Goal: Task Accomplishment & Management: Manage account settings

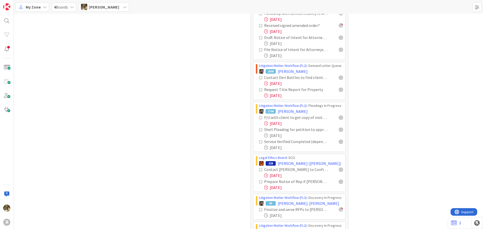
scroll to position [478, 0]
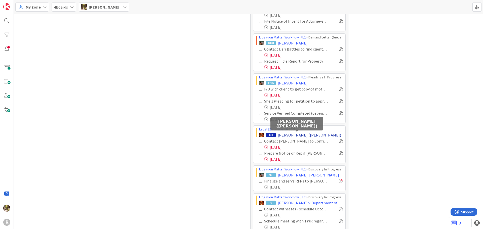
click at [307, 134] on span "[PERSON_NAME] ([PERSON_NAME])" at bounding box center [309, 135] width 63 height 6
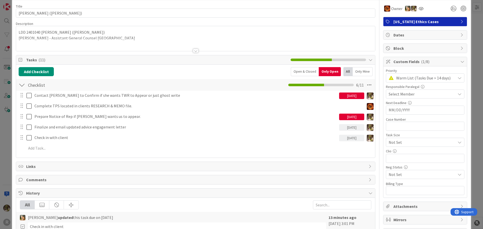
scroll to position [25, 0]
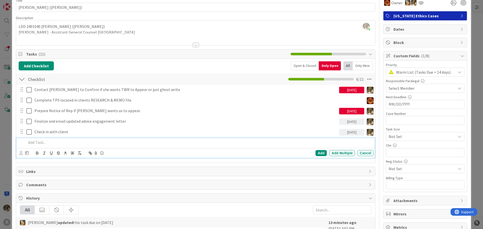
click at [51, 141] on p at bounding box center [198, 143] width 345 height 6
click at [21, 153] on icon at bounding box center [20, 153] width 3 height 4
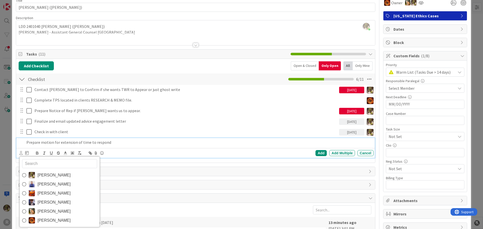
click at [53, 174] on span "[PERSON_NAME]" at bounding box center [53, 176] width 33 height 8
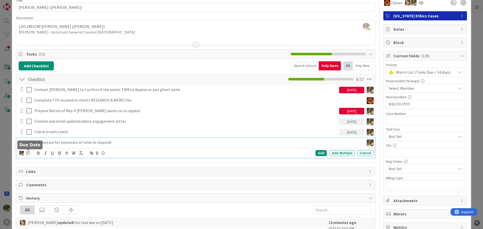
click at [29, 155] on icon at bounding box center [28, 153] width 4 height 4
click at [75, 226] on td "28" at bounding box center [76, 224] width 10 height 10
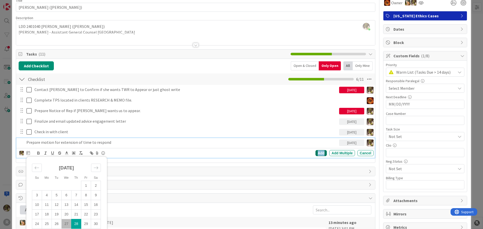
click at [321, 152] on div "Add" at bounding box center [321, 153] width 11 height 6
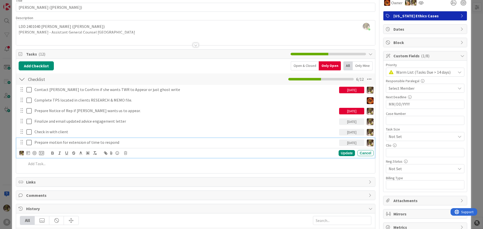
click at [119, 145] on p "Prepare motion for extension of time to respond" at bounding box center [185, 143] width 303 height 6
click at [33, 154] on div at bounding box center [34, 153] width 4 height 4
click at [339, 153] on div "Update" at bounding box center [347, 153] width 16 height 6
click at [135, 145] on p "Prepare motion for extension of time to respond" at bounding box center [181, 143] width 294 height 6
click at [22, 154] on icon at bounding box center [20, 154] width 3 height 4
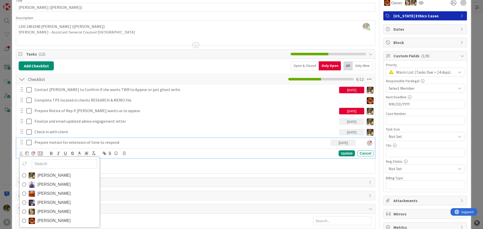
click at [35, 179] on link "[PERSON_NAME]" at bounding box center [60, 175] width 80 height 9
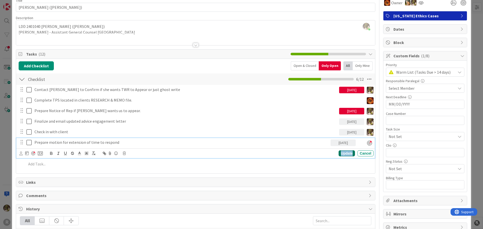
click at [345, 156] on div "Update" at bounding box center [347, 153] width 16 height 6
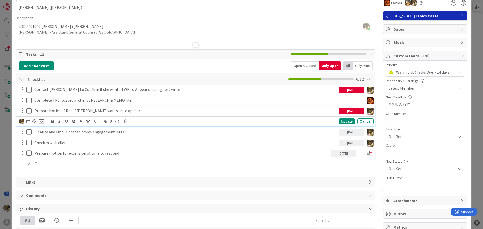
click at [91, 111] on p "Prepare Notice of Rep if [PERSON_NAME] wants us to appear." at bounding box center [185, 111] width 303 height 6
click at [27, 122] on icon at bounding box center [28, 121] width 4 height 4
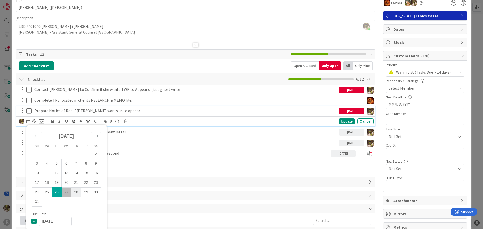
click at [76, 193] on td "28" at bounding box center [76, 192] width 10 height 10
type input "[DATE]"
click at [340, 122] on div "Update" at bounding box center [347, 122] width 16 height 6
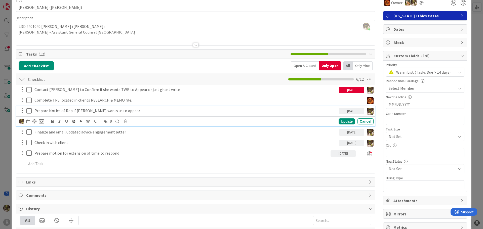
click at [74, 112] on p "Prepare Notice of Rep if [PERSON_NAME] wants us to appear." at bounding box center [185, 111] width 303 height 6
click at [35, 120] on div at bounding box center [34, 122] width 4 height 4
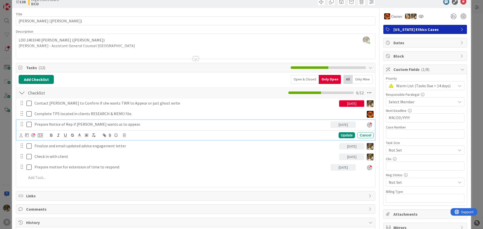
scroll to position [0, 0]
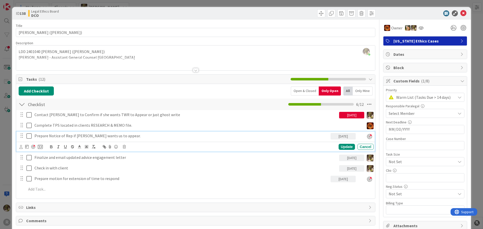
click at [64, 110] on div "Checklist Checklist Name 9 / 64 Checklist 6 / 12" at bounding box center [195, 105] width 359 height 12
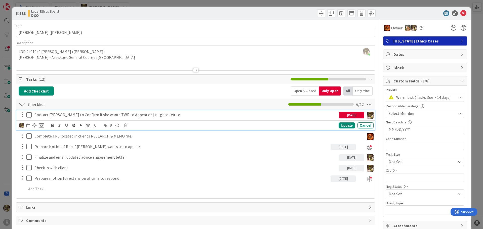
click at [62, 112] on p "Contact [PERSON_NAME] to Confirm if she wants TWR to Appear or just ghost write" at bounding box center [185, 115] width 303 height 6
click at [33, 125] on div at bounding box center [34, 126] width 4 height 4
drag, startPoint x: 131, startPoint y: 173, endPoint x: 123, endPoint y: 177, distance: 9.0
click at [131, 174] on div "Contact Amy to Confirm if she wants TWR to Appear or just ghost write 08/26/202…" at bounding box center [196, 153] width 354 height 86
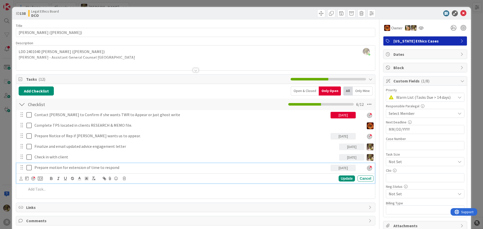
click at [55, 170] on p "Prepare motion for extension of time to respond" at bounding box center [181, 168] width 294 height 6
click at [19, 181] on div "Devine Gines John Grant Kiara Adams Minka Laine Friesen Stacey Burzota Ted Reut…" at bounding box center [20, 179] width 3 height 6
click at [21, 179] on icon at bounding box center [20, 179] width 3 height 4
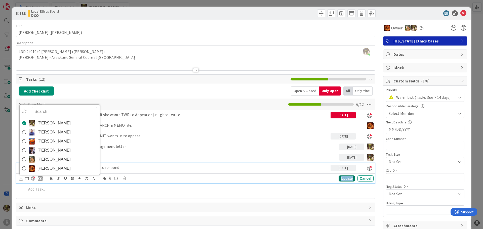
click at [342, 179] on div "Update" at bounding box center [347, 179] width 16 height 6
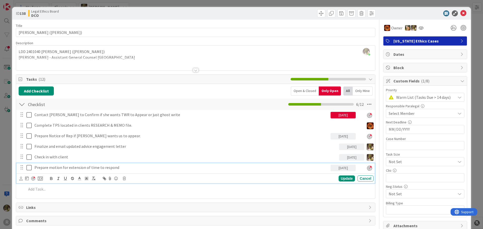
click at [111, 164] on div "Prepare motion for extension of time to respond" at bounding box center [181, 167] width 298 height 9
click at [20, 179] on icon at bounding box center [20, 179] width 3 height 4
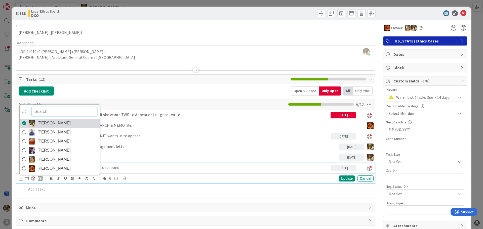
click at [43, 121] on span "[PERSON_NAME]" at bounding box center [53, 124] width 33 height 8
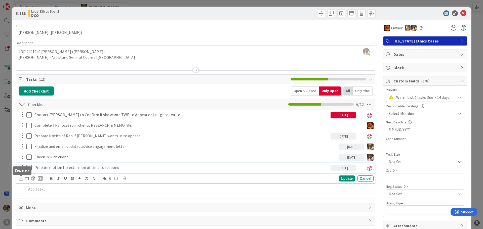
click at [20, 179] on icon at bounding box center [20, 179] width 3 height 4
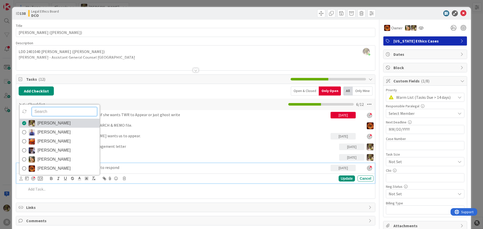
click at [48, 124] on span "[PERSON_NAME]" at bounding box center [53, 124] width 33 height 8
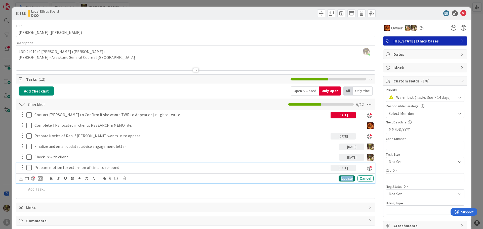
click at [349, 179] on div "Update" at bounding box center [347, 179] width 16 height 6
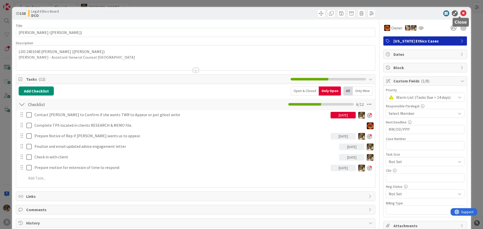
click at [461, 11] on icon at bounding box center [464, 13] width 6 height 6
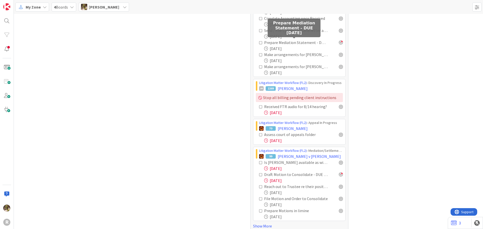
scroll to position [415, 0]
click at [258, 223] on link "Show More" at bounding box center [299, 226] width 93 height 6
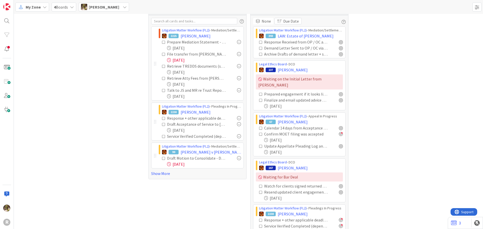
scroll to position [0, 0]
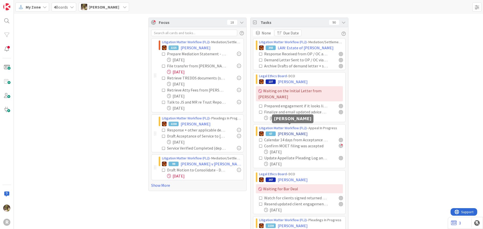
click at [291, 131] on span "[PERSON_NAME]" at bounding box center [293, 134] width 30 height 6
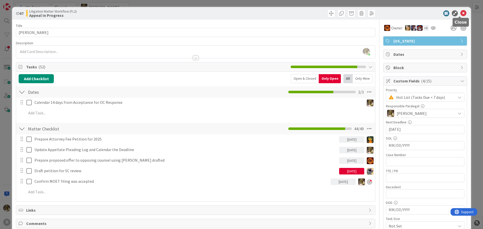
click at [462, 14] on icon at bounding box center [464, 13] width 6 height 6
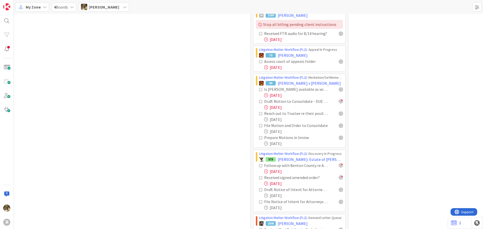
scroll to position [503, 0]
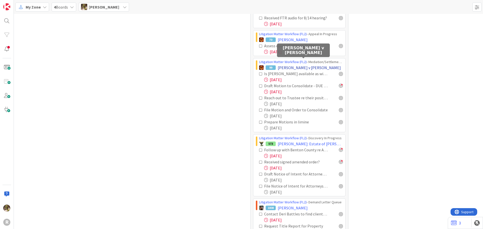
click at [312, 65] on span "[PERSON_NAME] v [PERSON_NAME]" at bounding box center [309, 68] width 63 height 6
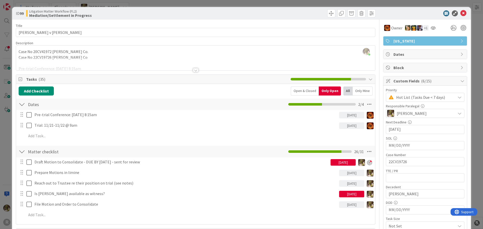
click at [461, 14] on icon at bounding box center [464, 13] width 6 height 6
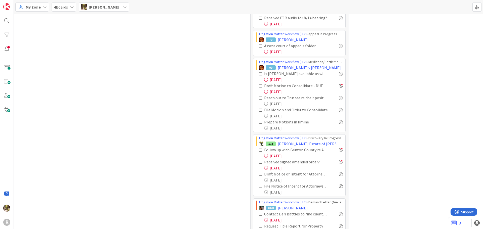
click at [2, 22] on div "R" at bounding box center [7, 114] width 14 height 229
click at [6, 20] on div at bounding box center [7, 21] width 10 height 10
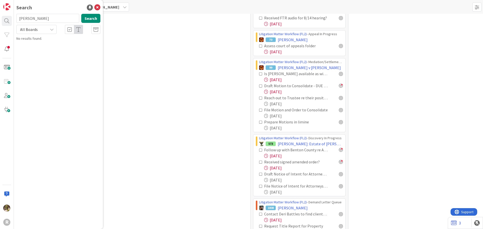
type input "[PERSON_NAME]"
click at [34, 45] on p "[PERSON_NAME]" at bounding box center [61, 44] width 77 height 5
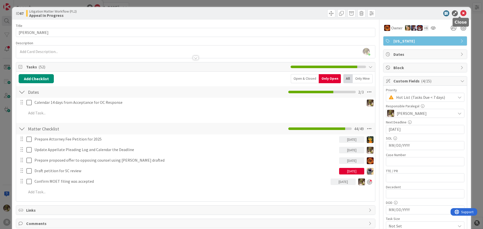
click at [461, 13] on icon at bounding box center [464, 13] width 6 height 6
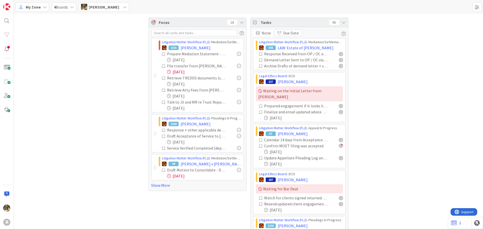
click at [34, 9] on span "My Zone" at bounding box center [33, 7] width 15 height 6
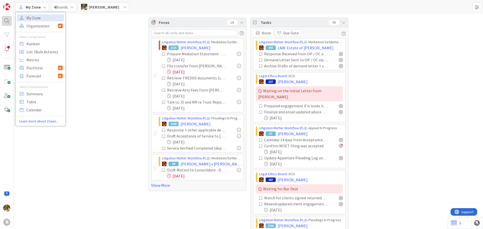
click at [4, 22] on div at bounding box center [7, 21] width 10 height 10
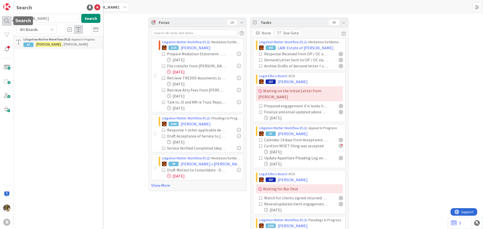
drag, startPoint x: 39, startPoint y: 20, endPoint x: 5, endPoint y: 17, distance: 34.2
click at [5, 17] on div "R Search [PERSON_NAME] Search All Boards Litigation Matter Workflow (FL2) › App…" at bounding box center [7, 114] width 14 height 229
type input "[PERSON_NAME]"
click at [87, 19] on button "Search" at bounding box center [90, 18] width 19 height 9
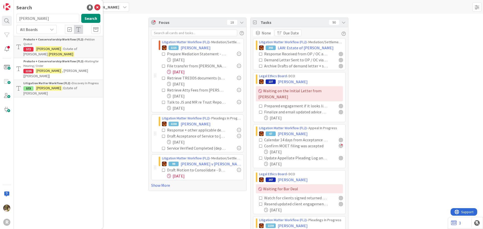
click at [76, 86] on span ": Estate of [PERSON_NAME]" at bounding box center [50, 91] width 54 height 10
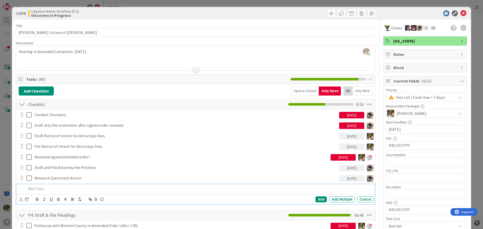
click at [54, 187] on p at bounding box center [198, 189] width 345 height 6
click at [20, 200] on icon at bounding box center [20, 200] width 3 height 4
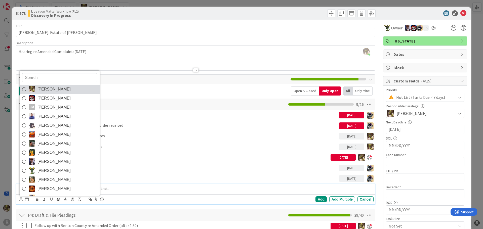
click at [36, 90] on link "[PERSON_NAME]" at bounding box center [60, 89] width 80 height 9
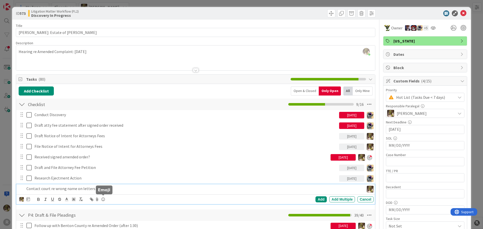
click at [113, 190] on p "Contact court re wrong name on letters of test." at bounding box center [194, 189] width 336 height 6
click at [29, 200] on icon at bounding box center [28, 199] width 4 height 4
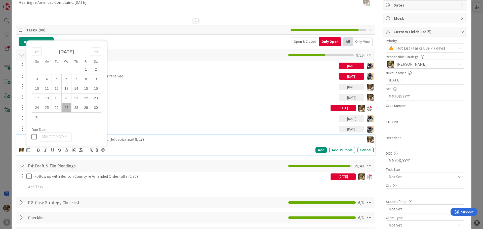
scroll to position [50, 0]
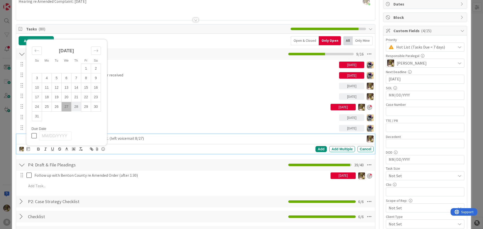
click at [75, 104] on td "28" at bounding box center [76, 107] width 10 height 10
click at [318, 151] on div "Add" at bounding box center [321, 149] width 11 height 6
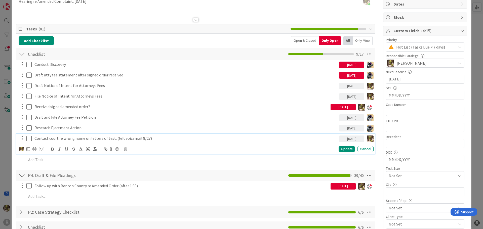
click at [54, 140] on p "Contact court re wrong name on letters of test. (left voicemail 8/27)" at bounding box center [185, 139] width 303 height 6
click at [34, 149] on div at bounding box center [34, 149] width 4 height 4
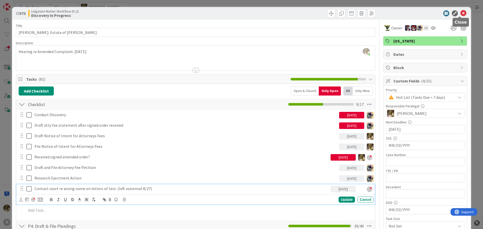
click at [461, 14] on icon at bounding box center [464, 13] width 6 height 6
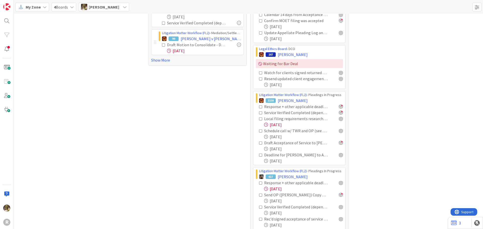
scroll to position [101, 0]
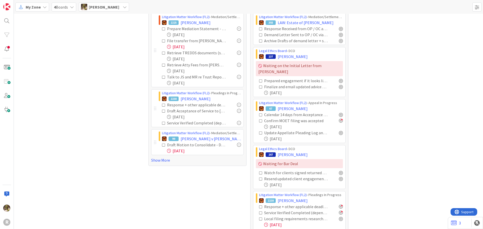
drag, startPoint x: 328, startPoint y: 88, endPoint x: 415, endPoint y: 71, distance: 88.9
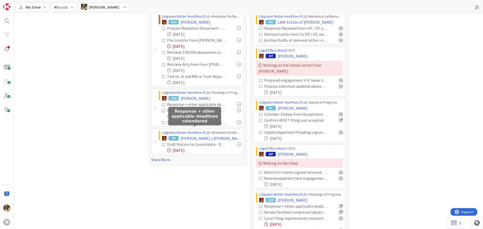
scroll to position [0, 0]
